Goal: Task Accomplishment & Management: Manage account settings

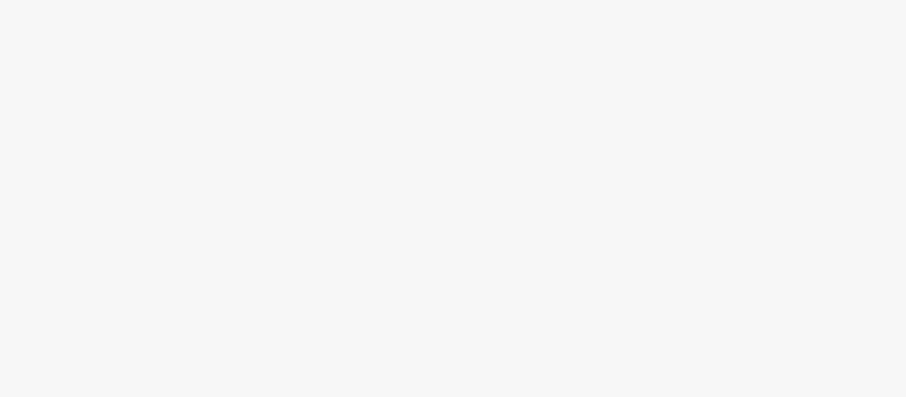
click at [337, 358] on div at bounding box center [453, 222] width 906 height 349
click at [312, 4] on body at bounding box center [453, 198] width 906 height 397
